Goal: Task Accomplishment & Management: Manage account settings

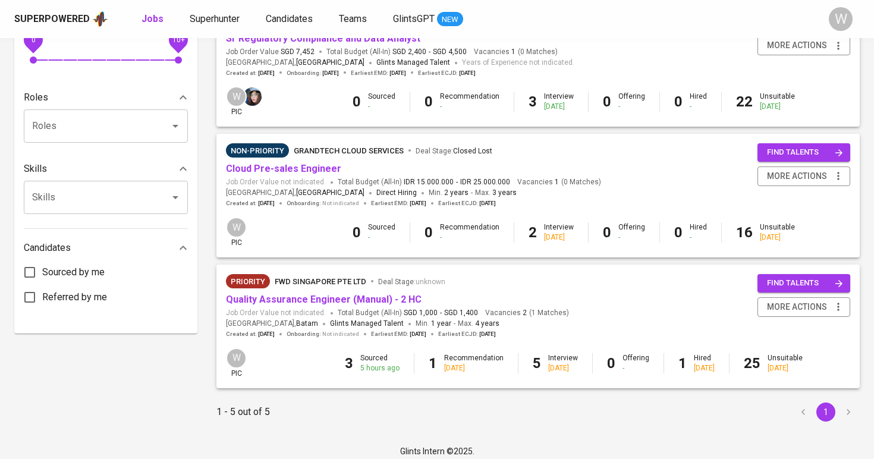
scroll to position [432, 0]
click at [403, 294] on link "Quality Assurance Engineer (Manual) - 2 HC" at bounding box center [324, 299] width 196 height 11
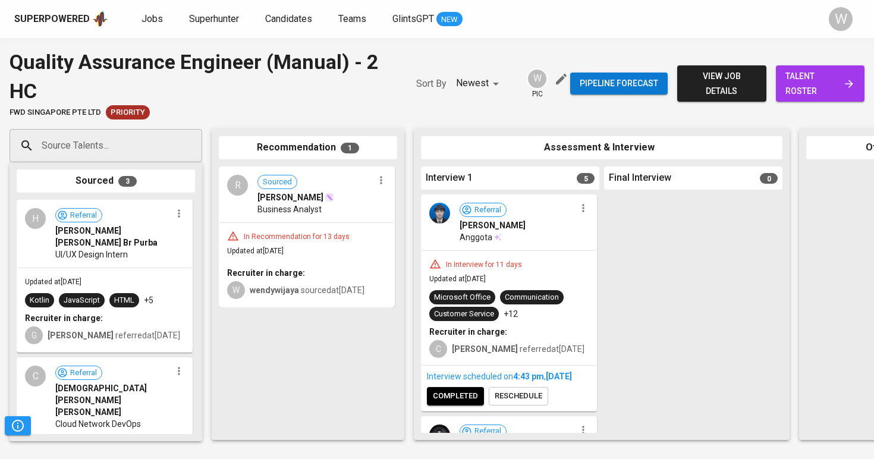
click at [810, 68] on link "talent roster" at bounding box center [820, 83] width 89 height 36
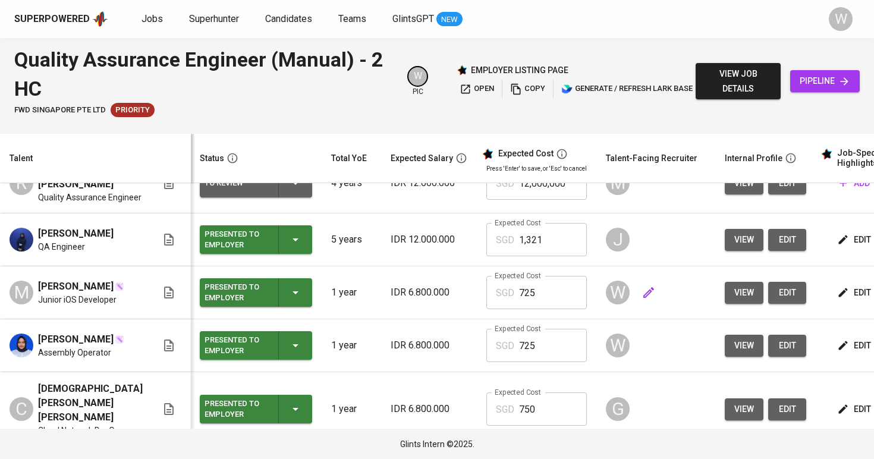
scroll to position [308, 1]
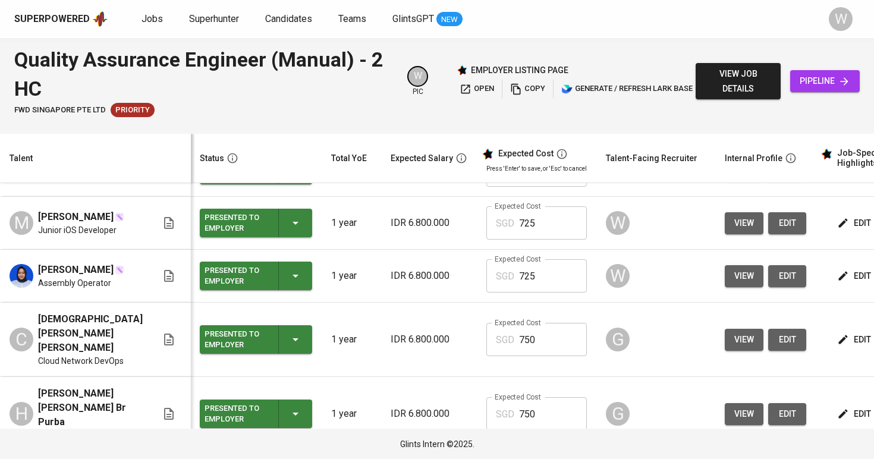
click at [735, 274] on span "view" at bounding box center [745, 276] width 20 height 15
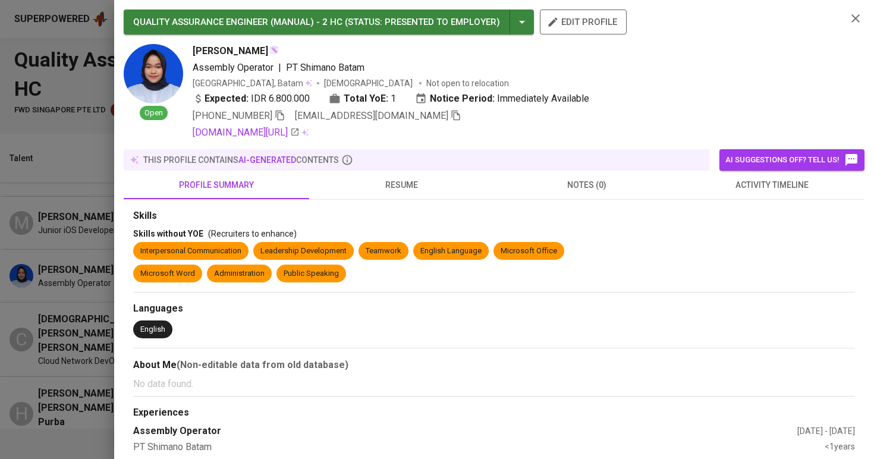
click at [451, 117] on icon "button" at bounding box center [456, 115] width 11 height 11
click at [18, 213] on div at bounding box center [437, 229] width 874 height 459
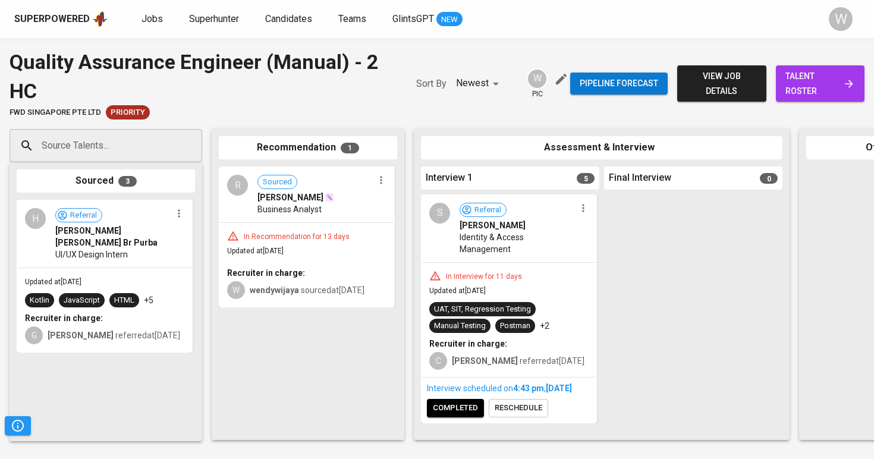
click at [135, 142] on input "Source Talents..." at bounding box center [101, 145] width 125 height 23
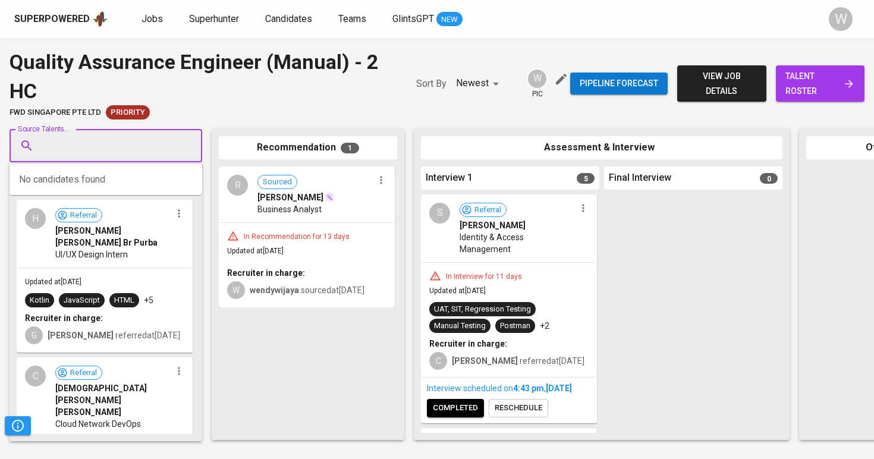
paste input "[EMAIL_ADDRESS][DOMAIN_NAME]"
type input "[EMAIL_ADDRESS][DOMAIN_NAME]"
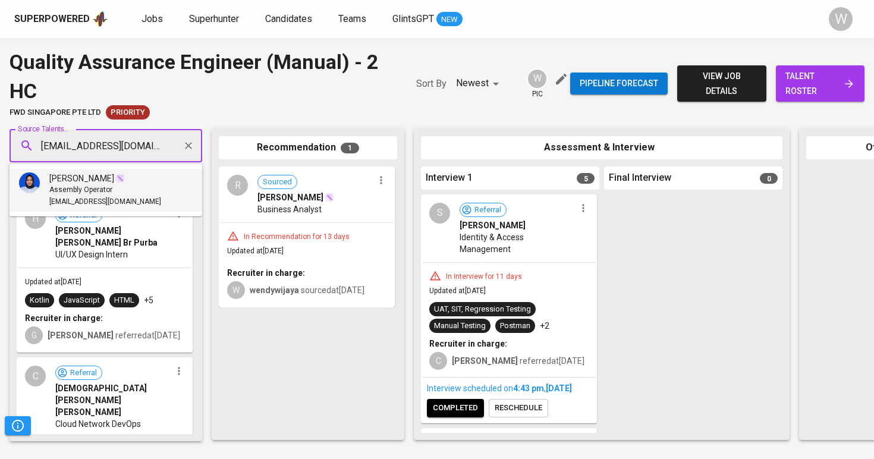
click at [122, 195] on div "Assembly Operator" at bounding box center [105, 190] width 112 height 12
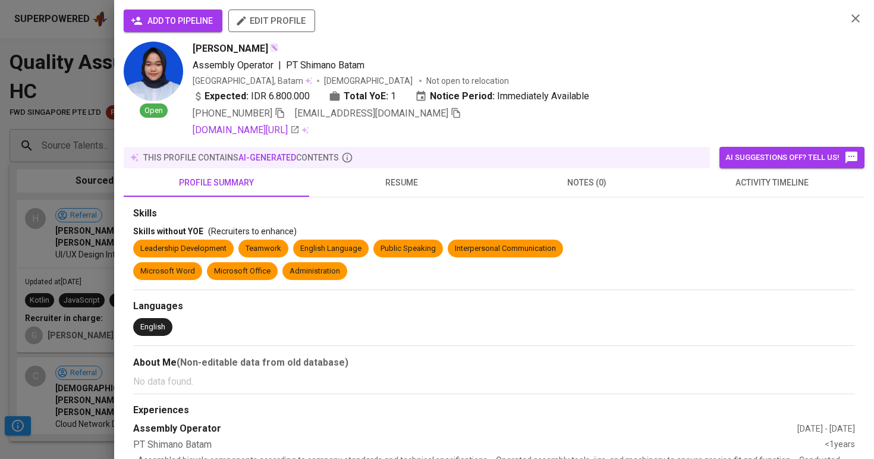
click at [194, 19] on span "add to pipeline" at bounding box center [173, 21] width 80 height 15
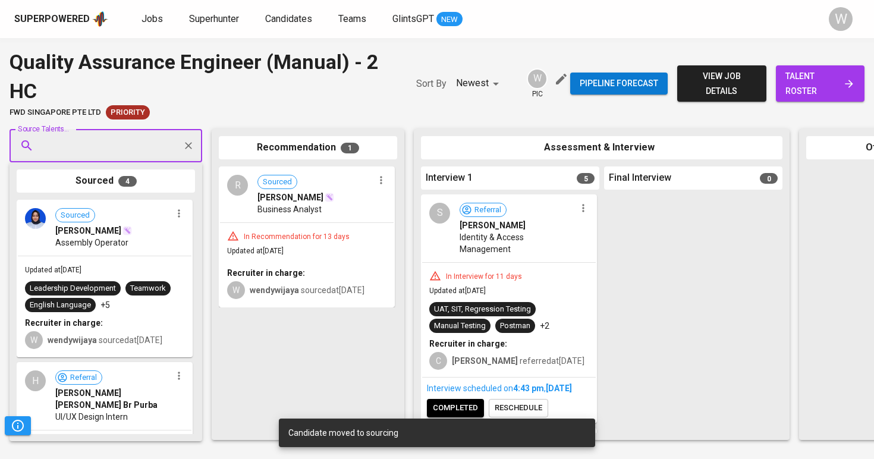
click at [812, 86] on span "talent roster" at bounding box center [821, 83] width 70 height 29
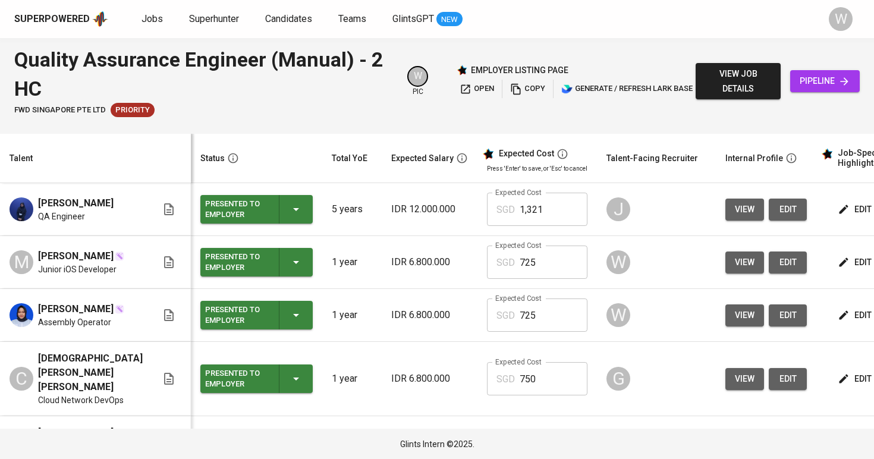
scroll to position [296, 0]
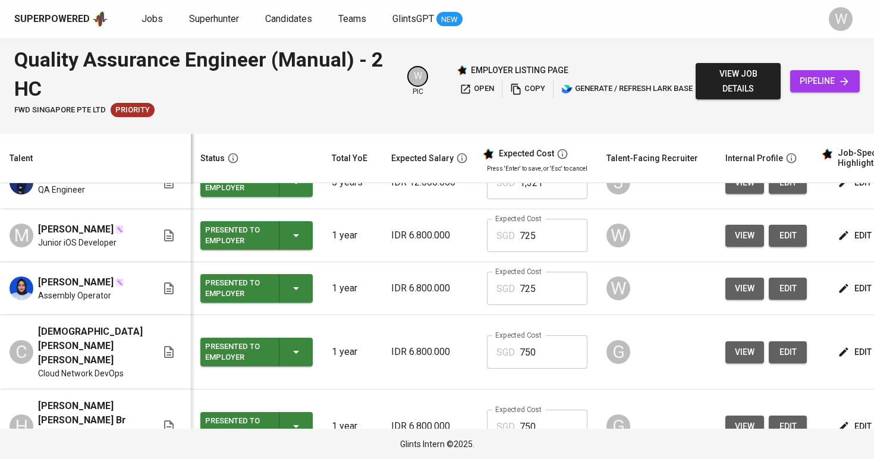
click at [726, 243] on button "view" at bounding box center [745, 236] width 39 height 22
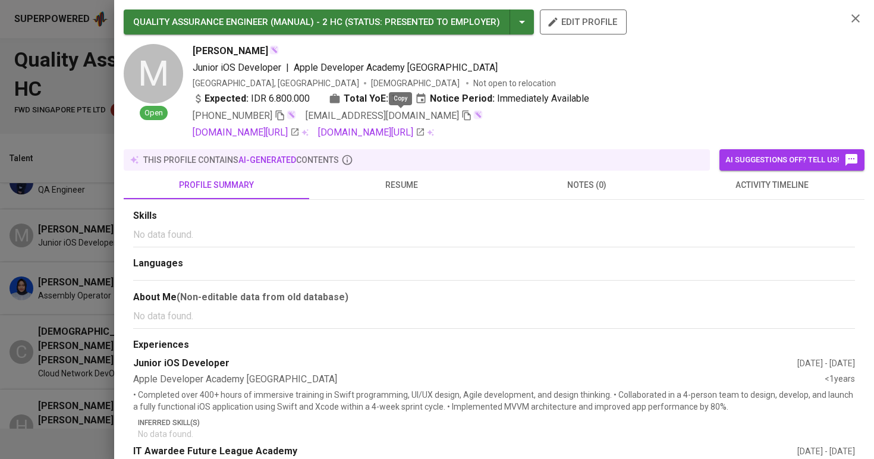
click at [462, 118] on icon "button" at bounding box center [467, 115] width 11 height 11
click at [89, 191] on div at bounding box center [437, 229] width 874 height 459
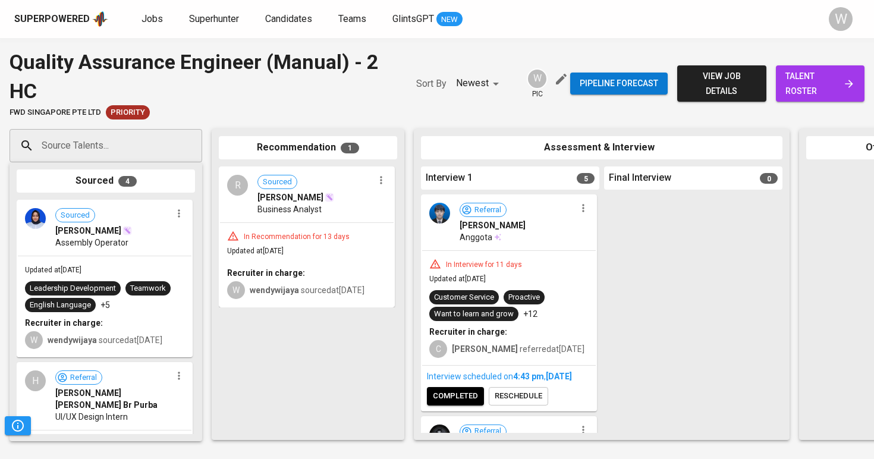
click at [139, 146] on input "Source Talents..." at bounding box center [101, 145] width 125 height 23
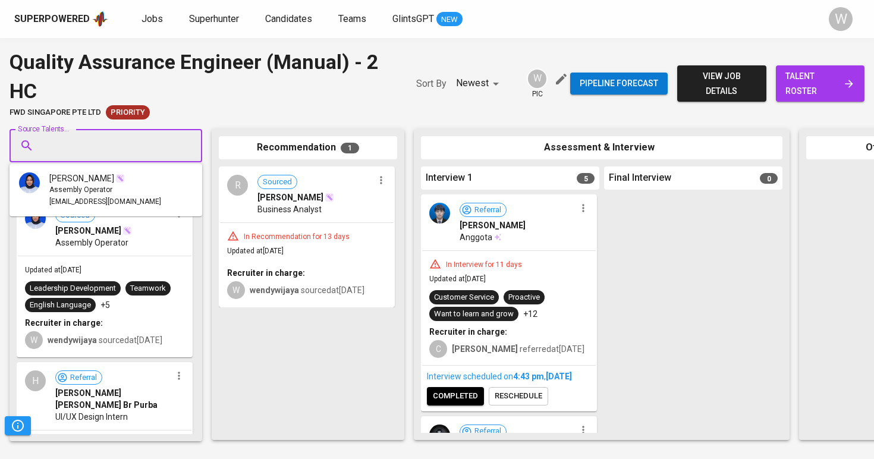
paste input "[EMAIL_ADDRESS][DOMAIN_NAME]"
type input "[EMAIL_ADDRESS][DOMAIN_NAME]"
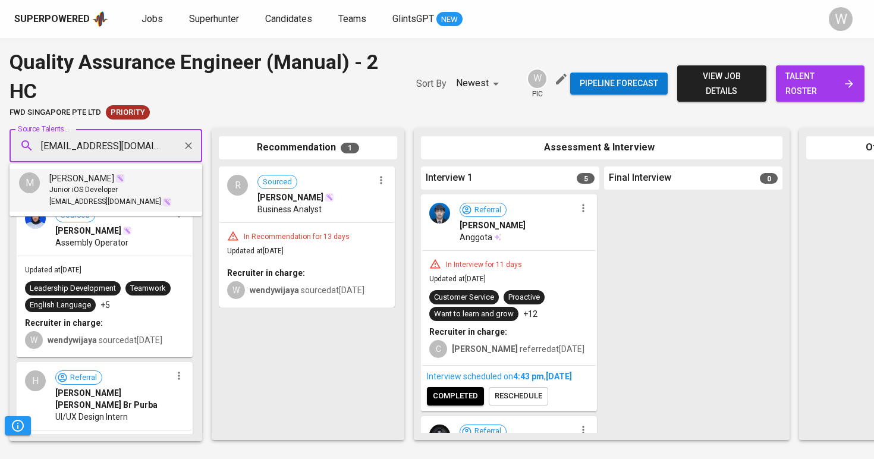
click at [93, 171] on li "M [PERSON_NAME] Asrifah Junior iOS Developer [EMAIL_ADDRESS][DOMAIN_NAME]" at bounding box center [106, 190] width 193 height 43
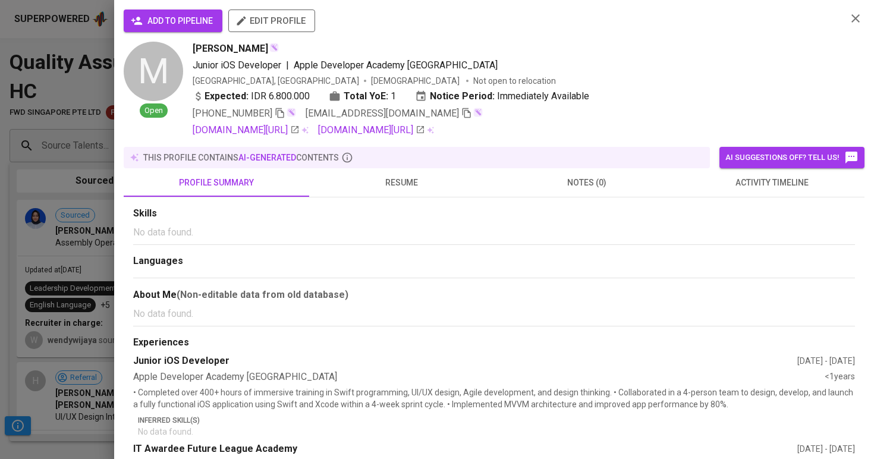
click at [164, 20] on span "add to pipeline" at bounding box center [173, 21] width 80 height 15
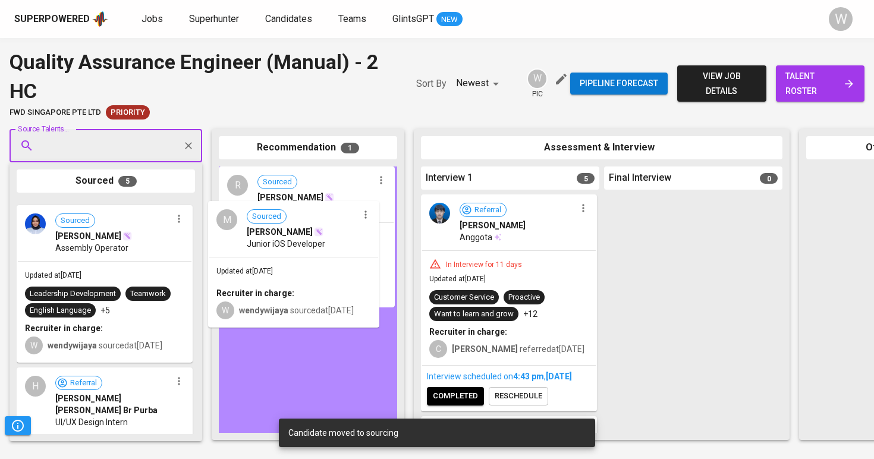
drag, startPoint x: 105, startPoint y: 300, endPoint x: 302, endPoint y: 302, distance: 196.9
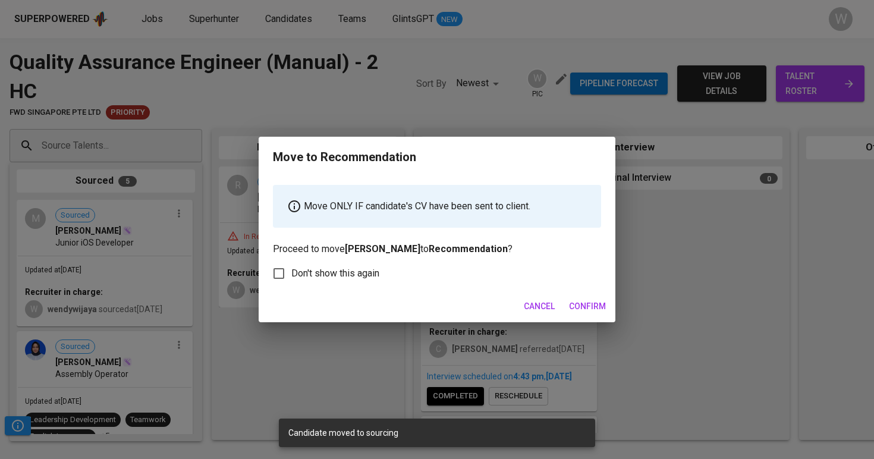
click at [598, 307] on span "Confirm" at bounding box center [587, 306] width 37 height 15
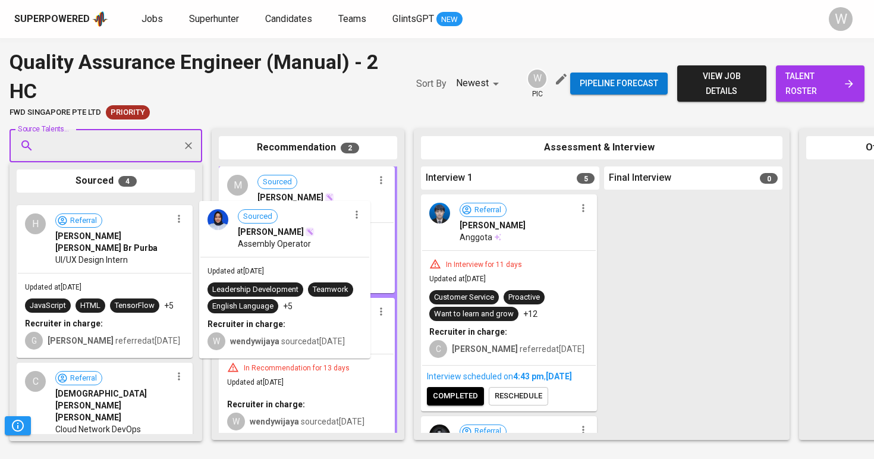
drag, startPoint x: 114, startPoint y: 253, endPoint x: 303, endPoint y: 255, distance: 189.8
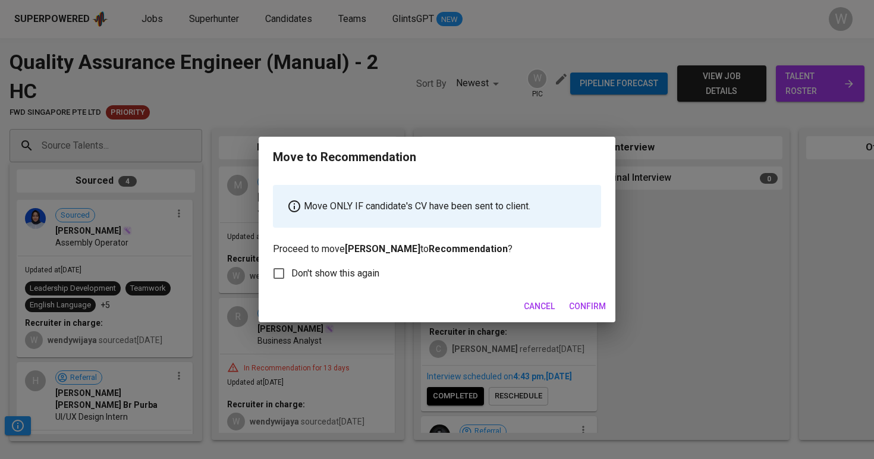
click at [594, 312] on span "Confirm" at bounding box center [587, 306] width 37 height 15
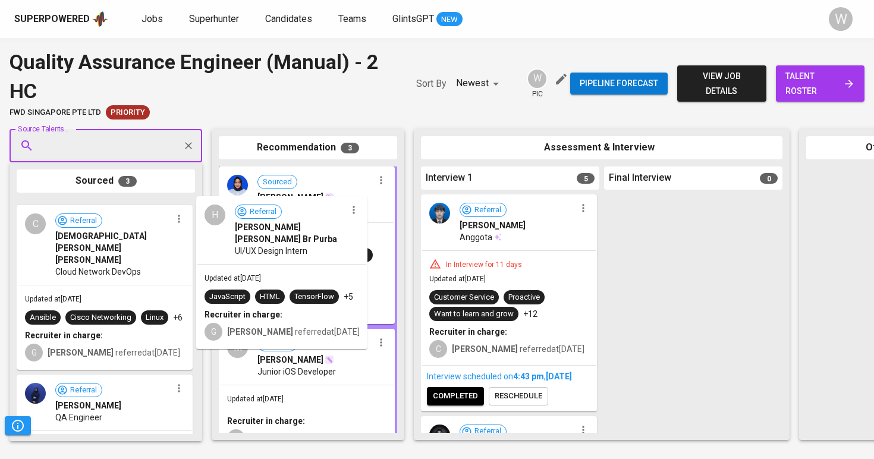
drag, startPoint x: 101, startPoint y: 258, endPoint x: 290, endPoint y: 252, distance: 189.3
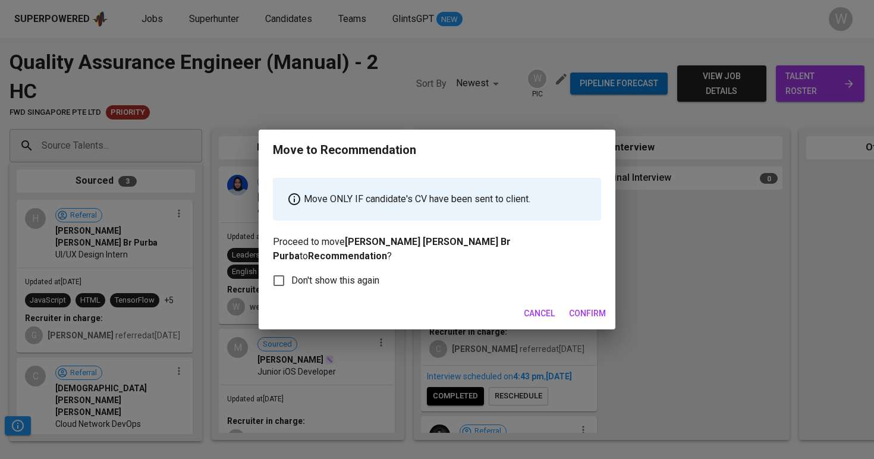
click at [583, 306] on span "Confirm" at bounding box center [587, 313] width 37 height 15
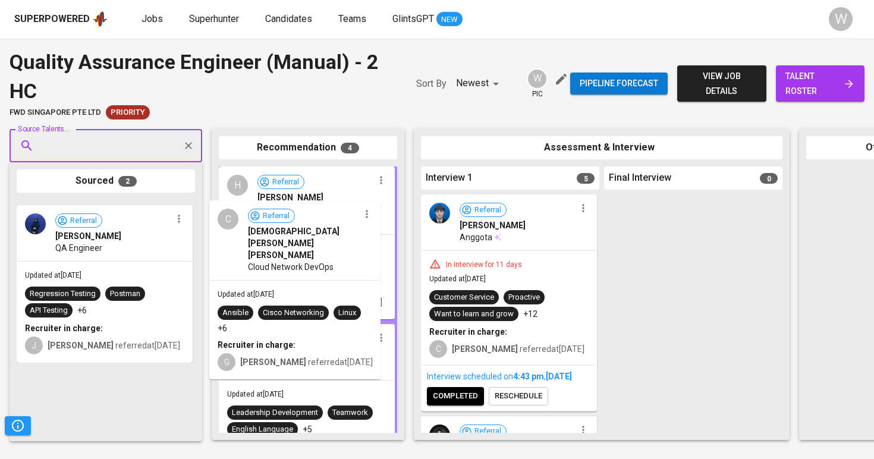
drag, startPoint x: 84, startPoint y: 251, endPoint x: 284, endPoint y: 253, distance: 199.9
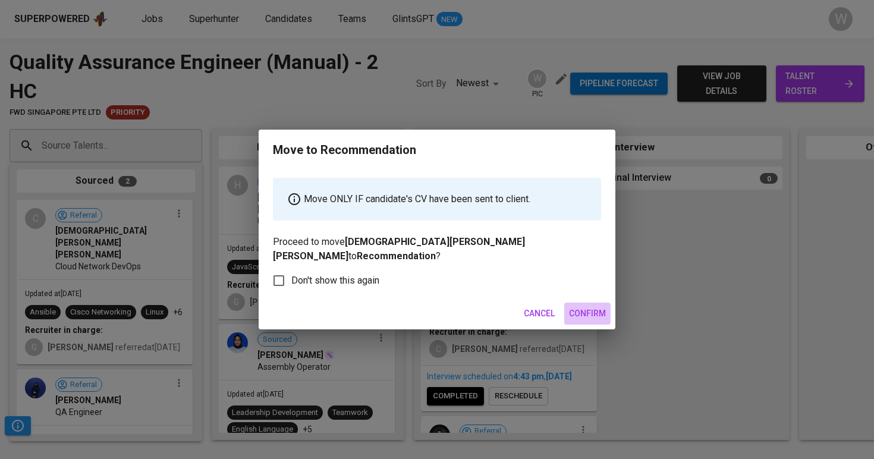
click at [592, 306] on span "Confirm" at bounding box center [587, 313] width 37 height 15
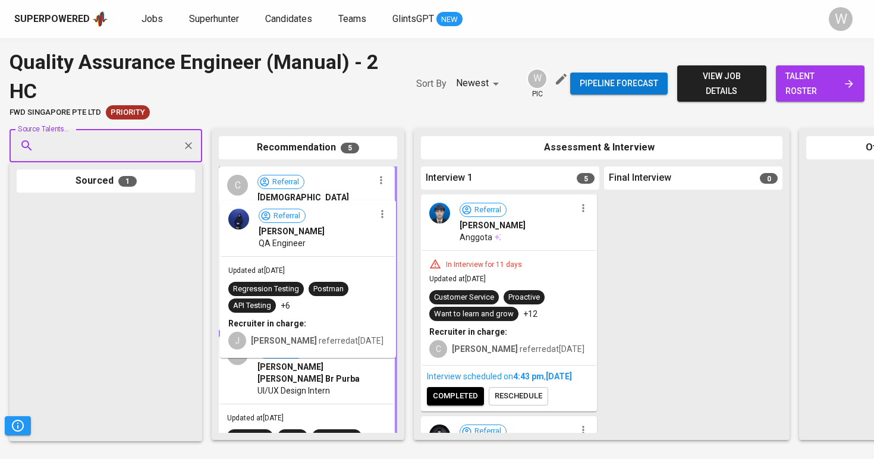
drag, startPoint x: 93, startPoint y: 249, endPoint x: 305, endPoint y: 249, distance: 211.8
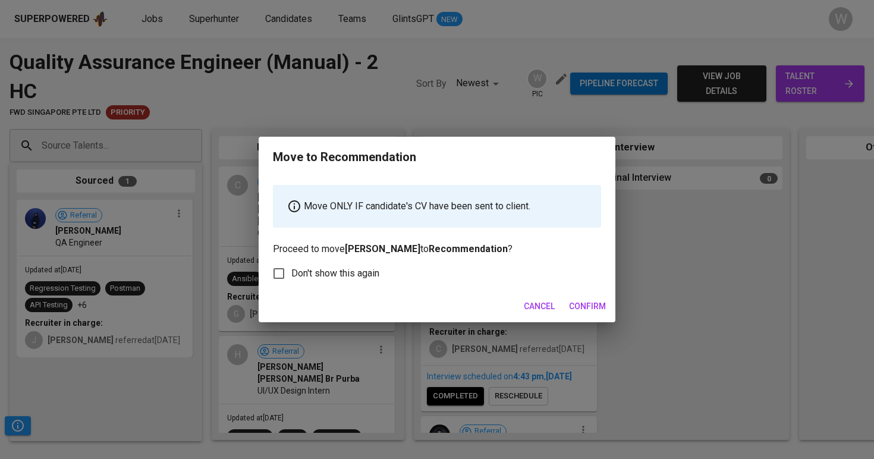
click at [597, 316] on button "Confirm" at bounding box center [588, 307] width 46 height 22
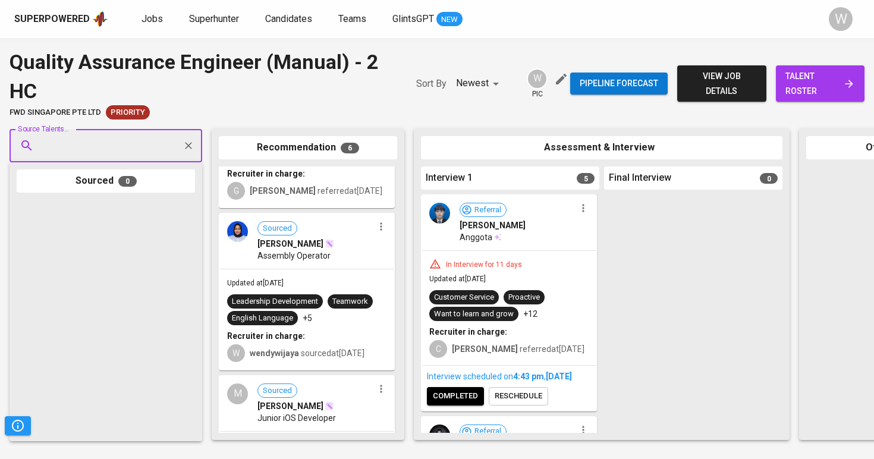
scroll to position [468, 0]
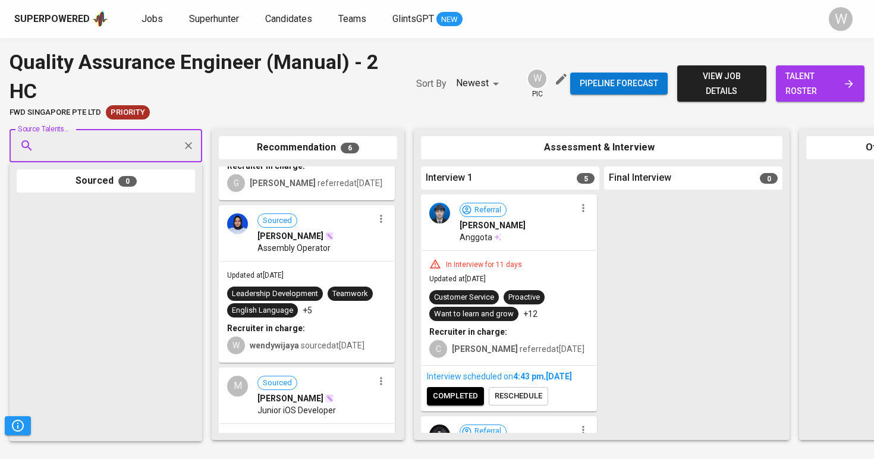
click at [322, 384] on span "Sourced Muhammad Ardiansyah Asrifah" at bounding box center [316, 390] width 116 height 29
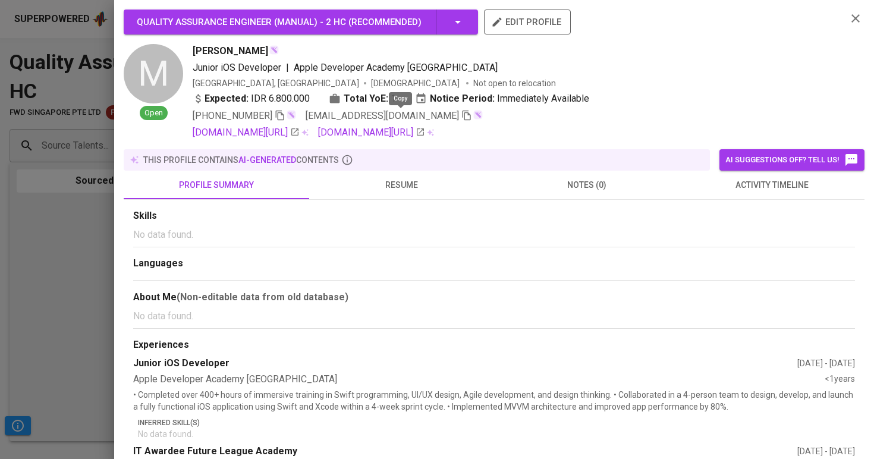
click at [462, 115] on icon "button" at bounding box center [467, 115] width 11 height 11
click at [404, 1] on div "Quality Assurance Engineer (Manual) - 2 HC ( Recommended ) edit profile M Open …" at bounding box center [494, 229] width 760 height 459
click at [61, 175] on div at bounding box center [437, 229] width 874 height 459
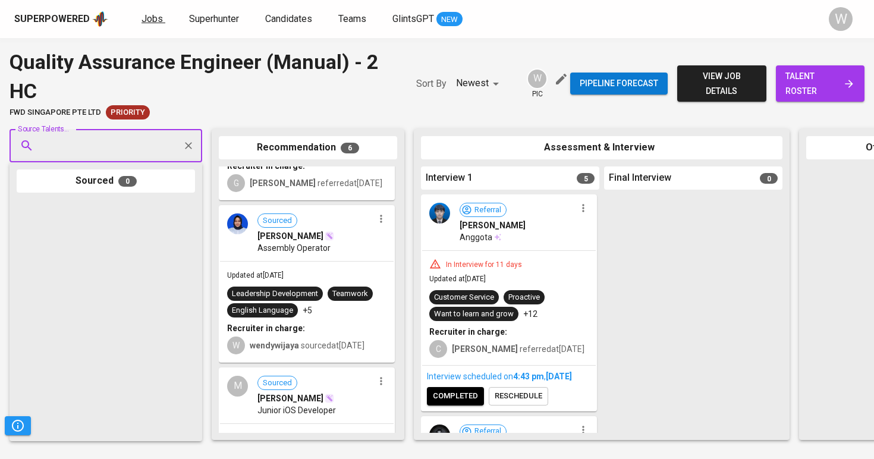
click at [158, 21] on span "Jobs" at bounding box center [152, 18] width 21 height 11
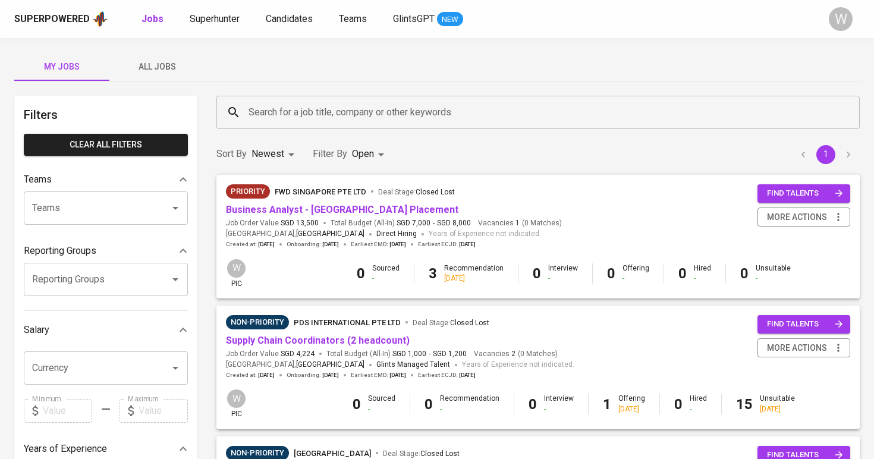
click at [172, 60] on span "All Jobs" at bounding box center [157, 66] width 81 height 15
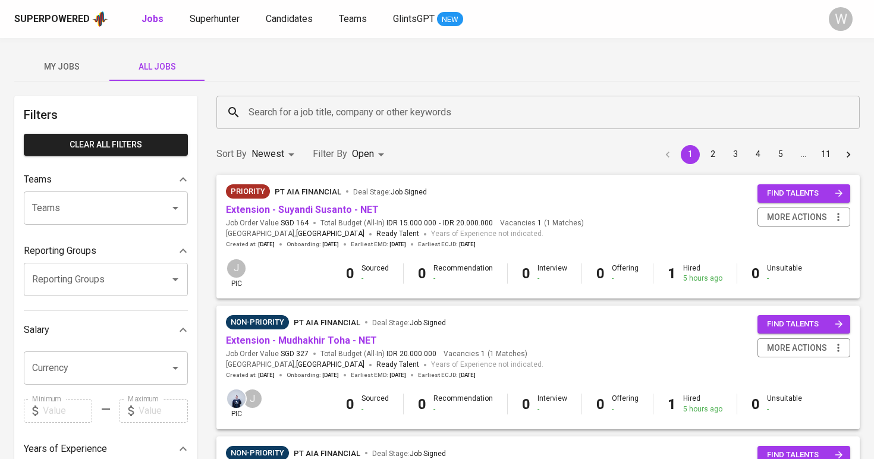
click at [293, 95] on div "Search for a job title, company or other keywords Search for a job title, compa…" at bounding box center [538, 113] width 658 height 48
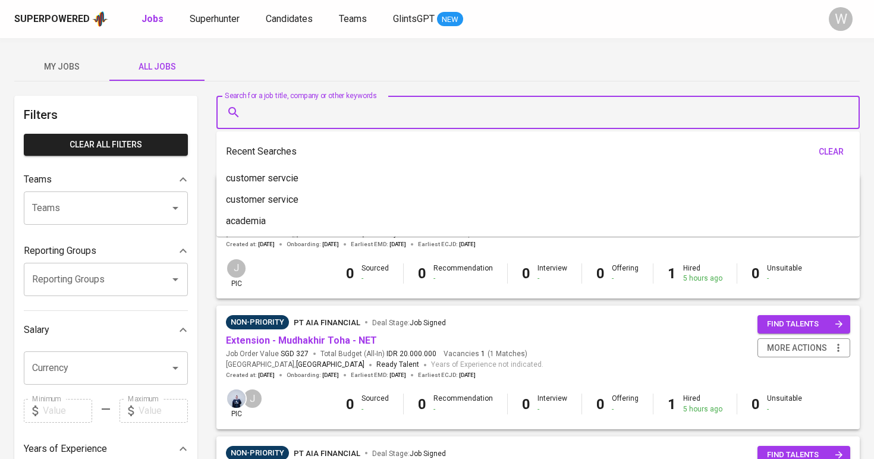
click at [291, 102] on input "Search for a job title, company or other keywords" at bounding box center [541, 112] width 591 height 23
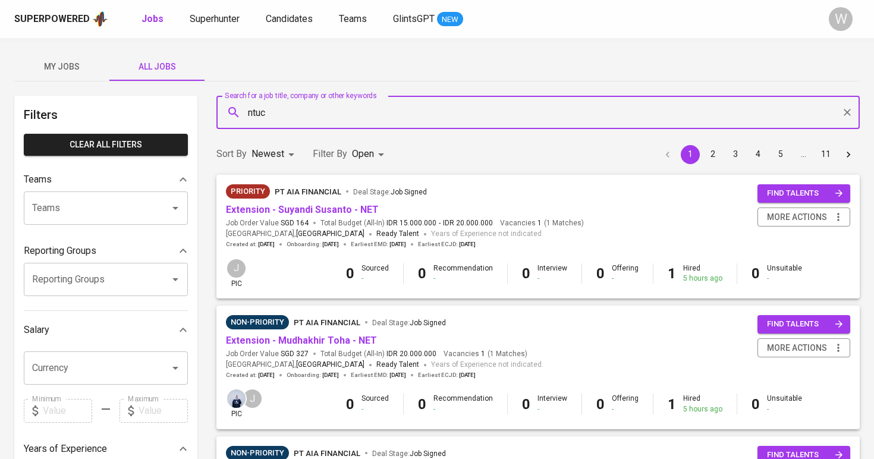
type input "ntuc"
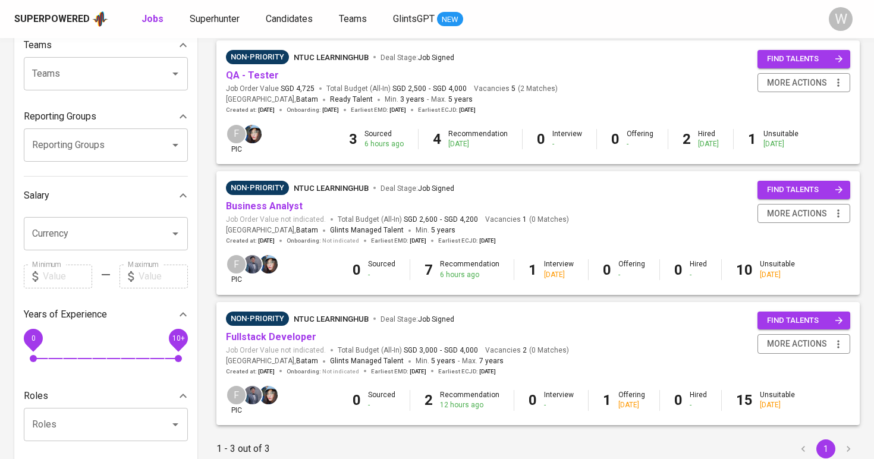
scroll to position [133, 0]
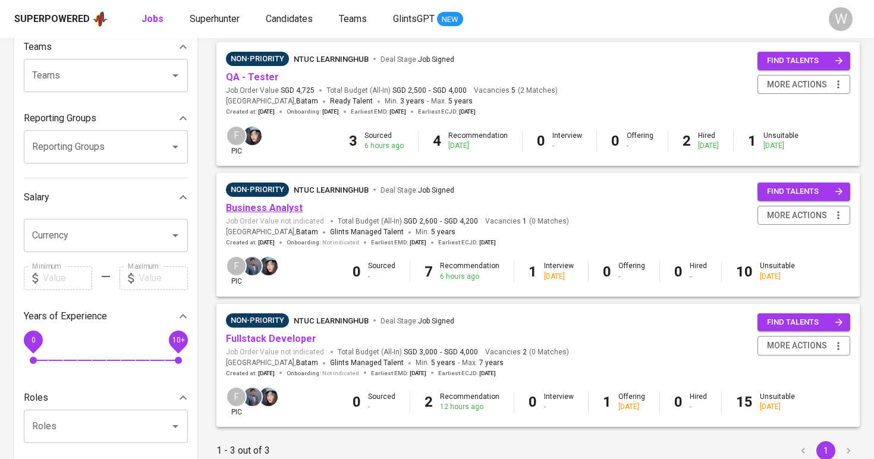
click at [280, 206] on link "Business Analyst" at bounding box center [264, 207] width 77 height 11
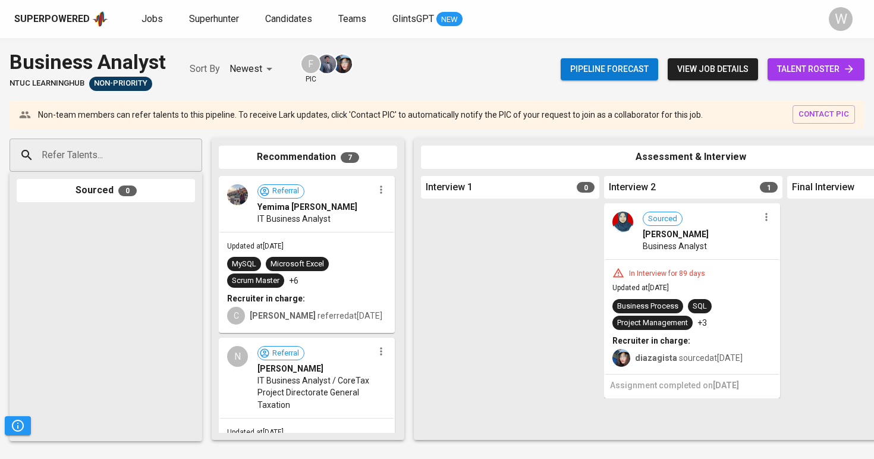
click at [810, 63] on span "talent roster" at bounding box center [817, 69] width 78 height 15
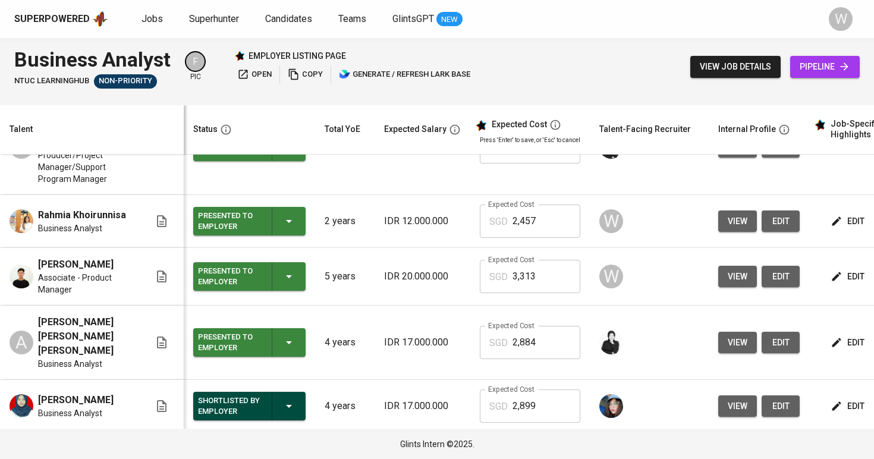
scroll to position [389, 0]
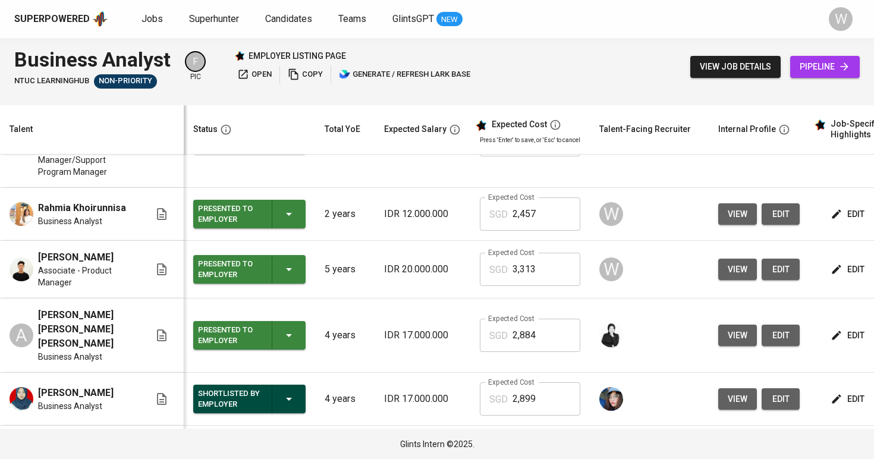
click at [737, 274] on span "view" at bounding box center [738, 269] width 20 height 15
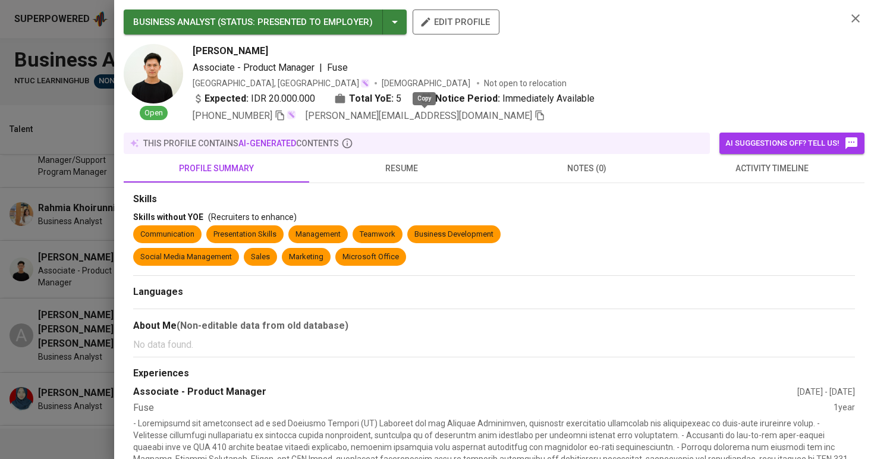
click at [536, 114] on icon "button" at bounding box center [540, 116] width 8 height 10
click at [104, 182] on div at bounding box center [437, 229] width 874 height 459
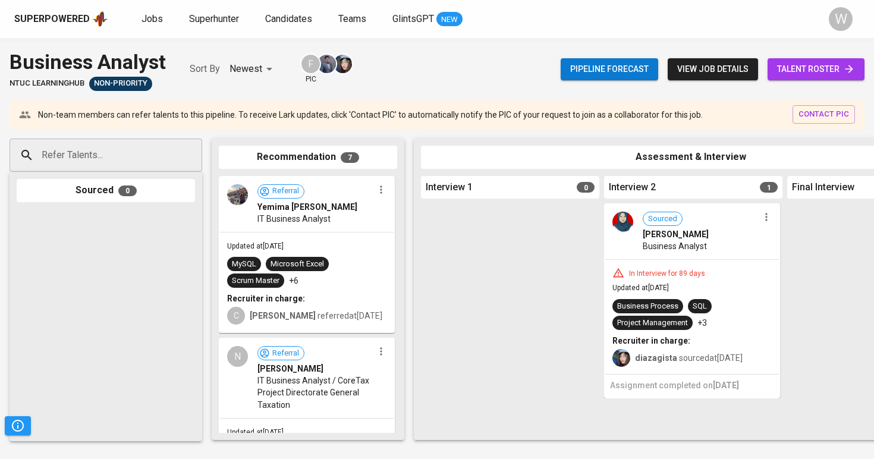
click at [134, 154] on input "Refer Talents..." at bounding box center [101, 155] width 125 height 23
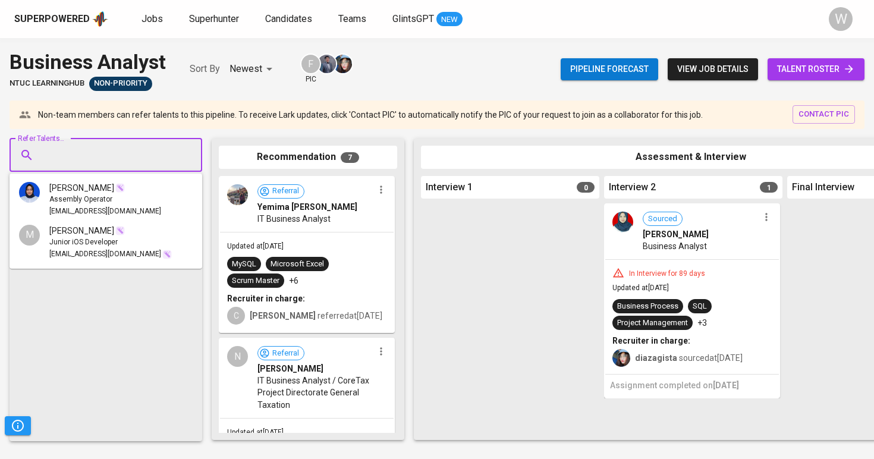
paste input "anthony.juniuss@gmail.com"
type input "anthony.juniuss@gmail.com"
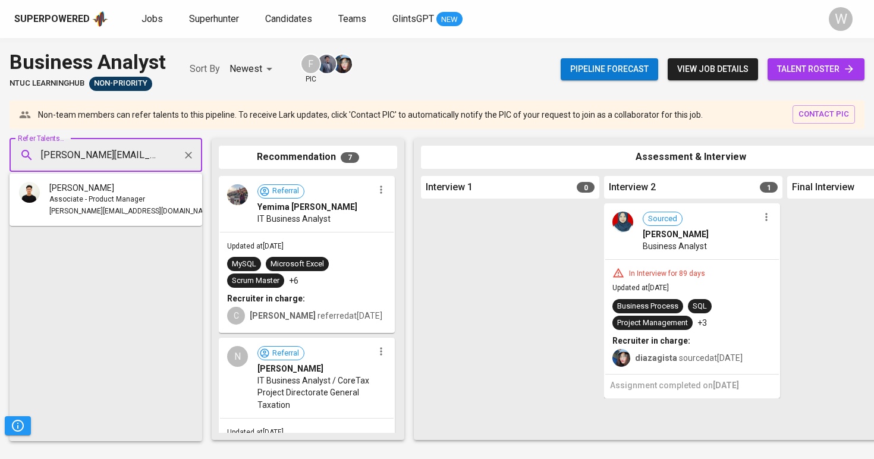
click at [122, 206] on span "anthony.juniuss@gmail.com" at bounding box center [131, 212] width 165 height 12
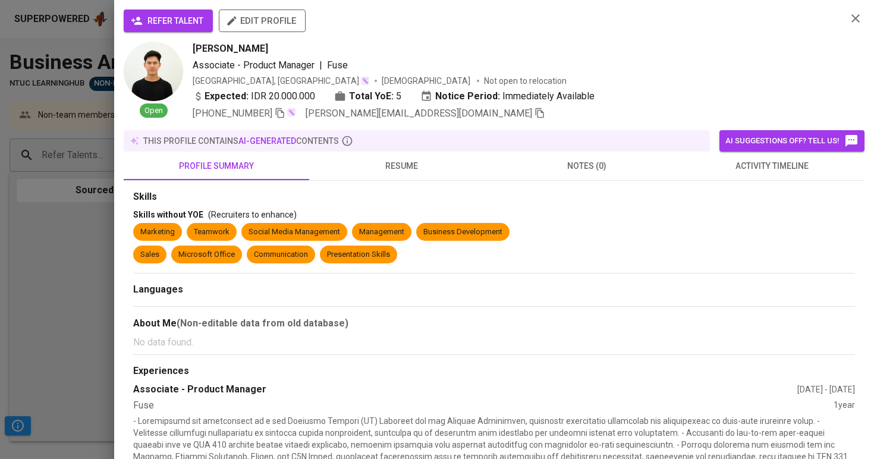
click at [192, 19] on span "refer talent" at bounding box center [168, 21] width 70 height 15
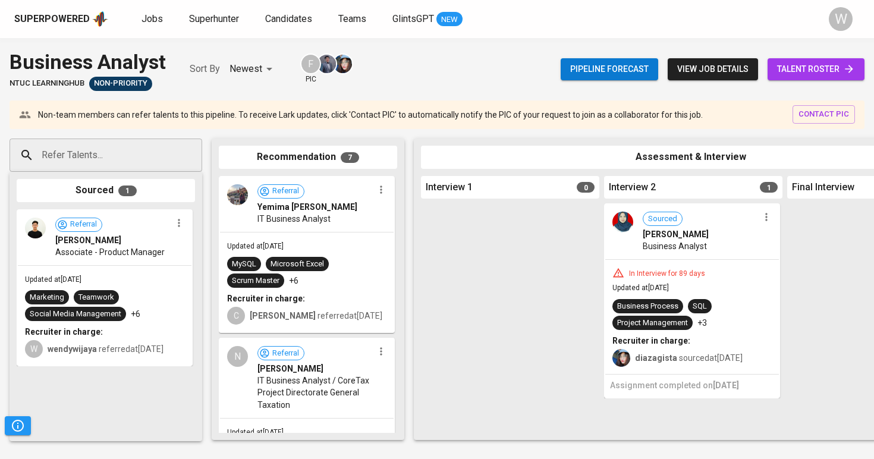
click at [794, 55] on div "Pipeline forecast view job details talent roster" at bounding box center [713, 69] width 304 height 43
click at [793, 64] on span "talent roster" at bounding box center [817, 69] width 78 height 15
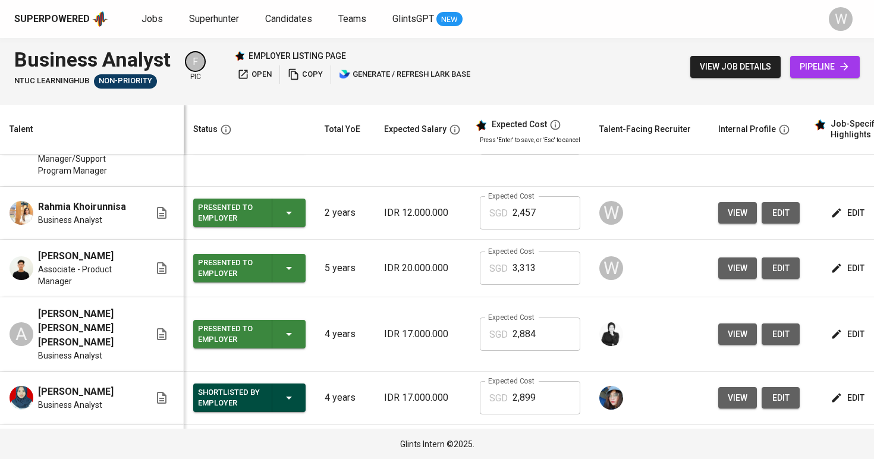
scroll to position [374, 0]
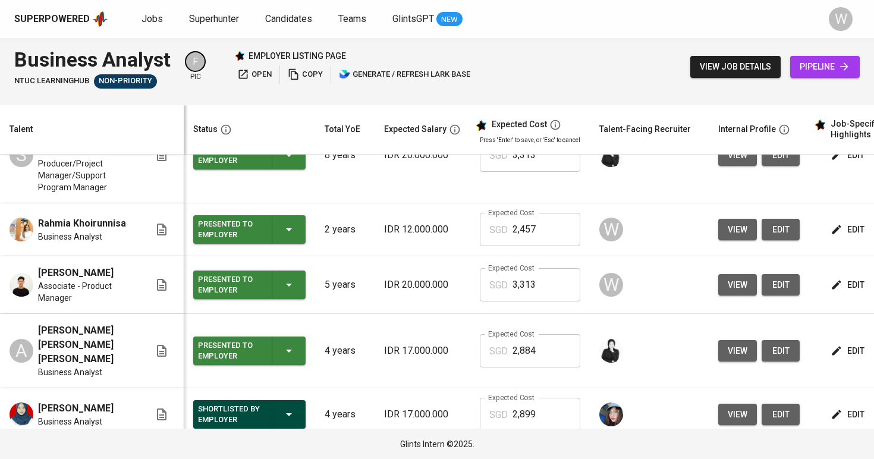
click at [730, 228] on span "view" at bounding box center [738, 229] width 20 height 15
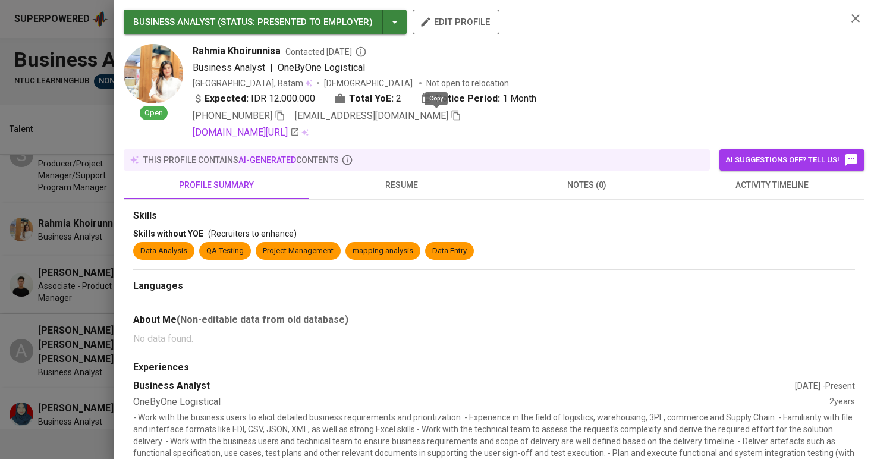
click at [452, 113] on icon "button" at bounding box center [456, 116] width 8 height 10
click at [21, 166] on div at bounding box center [437, 229] width 874 height 459
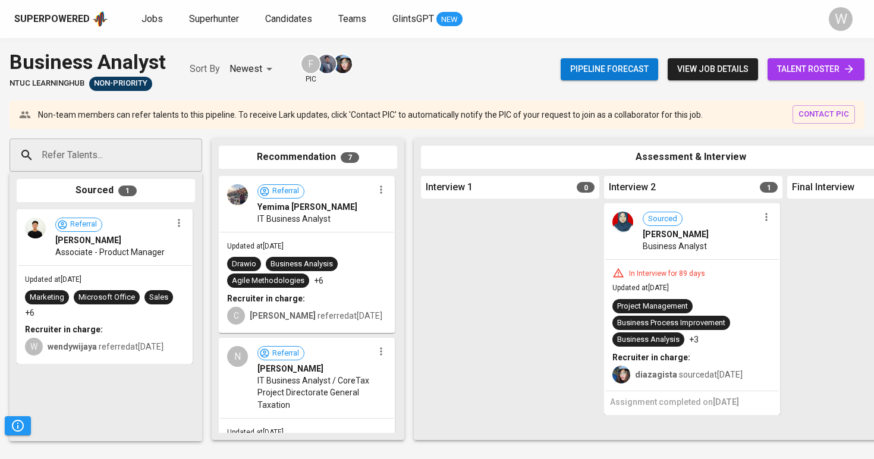
click at [146, 167] on div "Refer Talents..." at bounding box center [106, 155] width 193 height 33
paste input "khoirunnisarahmia@gmail.com"
type input "khoirunnisarahmia@gmail.com"
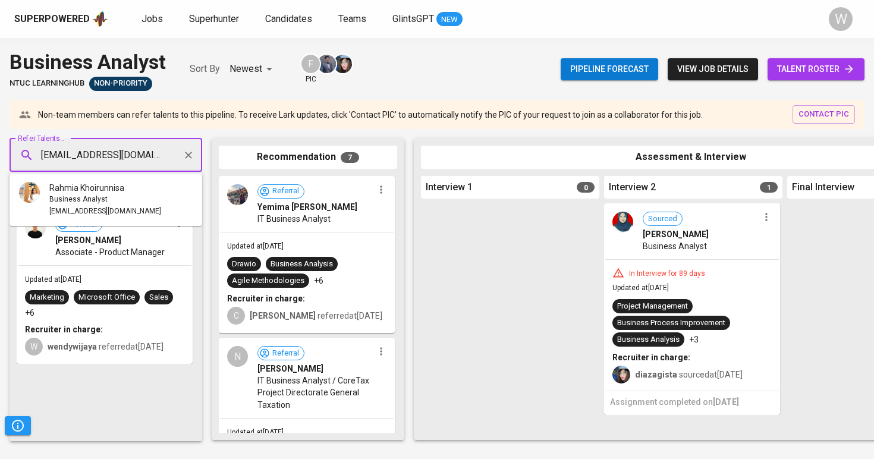
click at [127, 182] on div "Rahmia Khoirunnisa" at bounding box center [105, 188] width 112 height 12
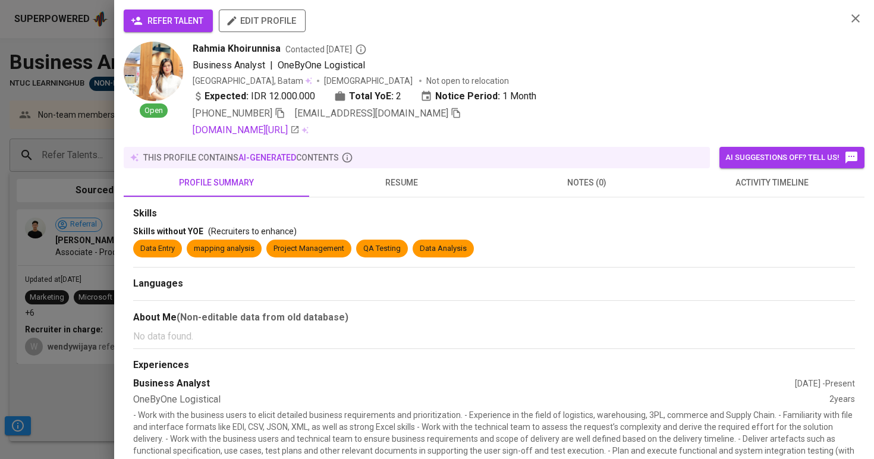
click at [195, 16] on span "refer talent" at bounding box center [168, 21] width 70 height 15
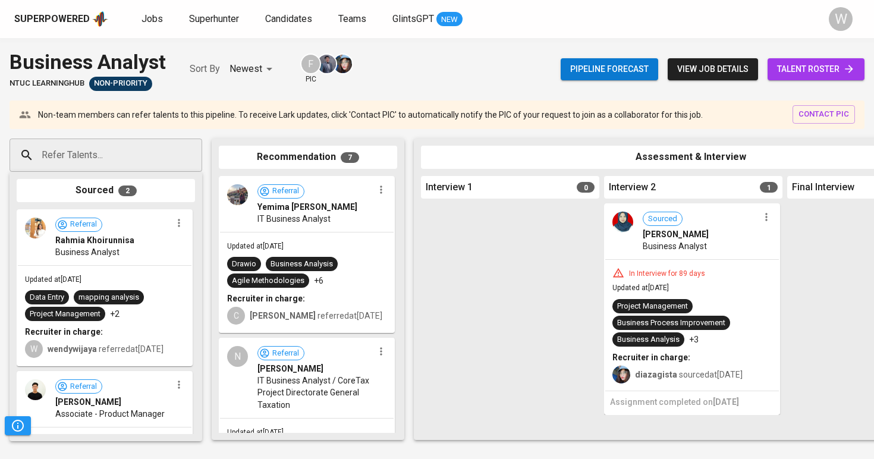
drag, startPoint x: 116, startPoint y: 252, endPoint x: 278, endPoint y: 248, distance: 162.5
click at [278, 248] on div "Refer Talents... Refer Talents... Sourced 2 Referral Rahmia Khoirunnisa Busines…" at bounding box center [800, 289] width 1600 height 321
drag, startPoint x: 102, startPoint y: 264, endPoint x: 223, endPoint y: 277, distance: 122.0
click at [223, 277] on div "Refer Talents... Refer Talents... Sourced 2 Referral Rahmia Khoirunnisa Busines…" at bounding box center [800, 289] width 1600 height 321
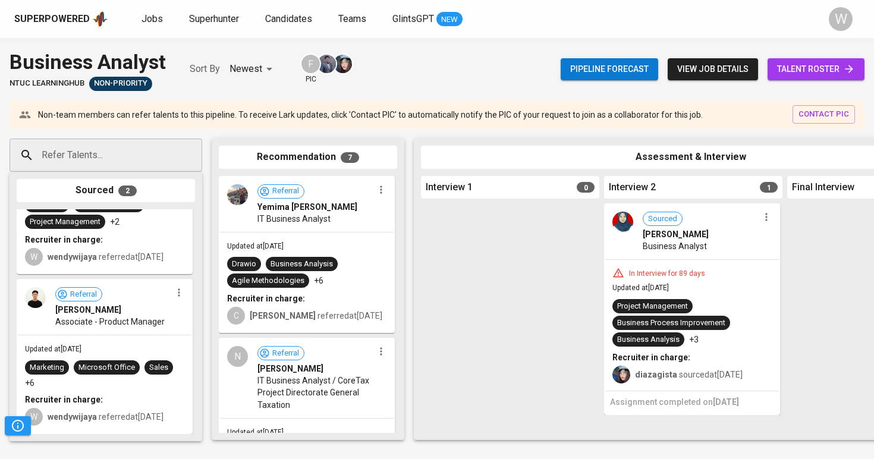
drag, startPoint x: 105, startPoint y: 273, endPoint x: 190, endPoint y: 302, distance: 89.4
click at [190, 302] on div "Referral Rahmia Khoirunnisa Business Analyst Updated at Sep 12, 2025 Data Entry…" at bounding box center [106, 276] width 178 height 318
drag, startPoint x: 165, startPoint y: 309, endPoint x: 282, endPoint y: 303, distance: 117.3
click at [282, 303] on div "Refer Talents... Refer Talents... Sourced 2 Referral Rahmia Khoirunnisa Busines…" at bounding box center [800, 289] width 1600 height 321
click at [153, 22] on span "Jobs" at bounding box center [152, 18] width 21 height 11
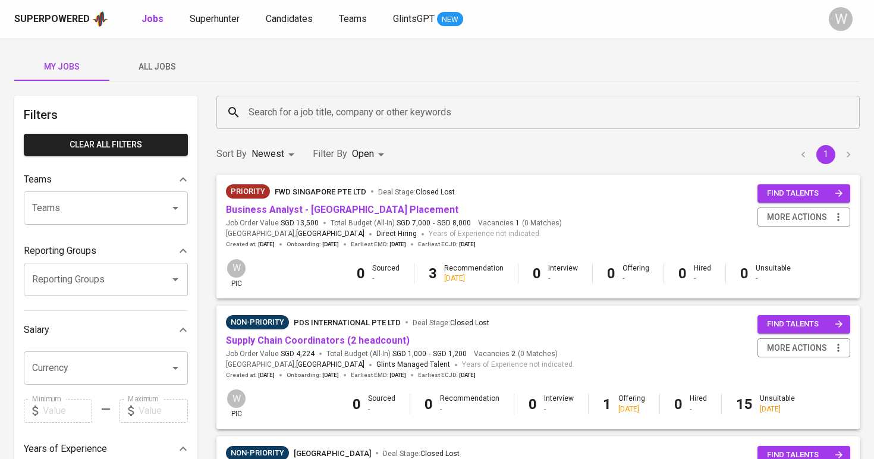
click at [174, 54] on button "All Jobs" at bounding box center [156, 66] width 95 height 29
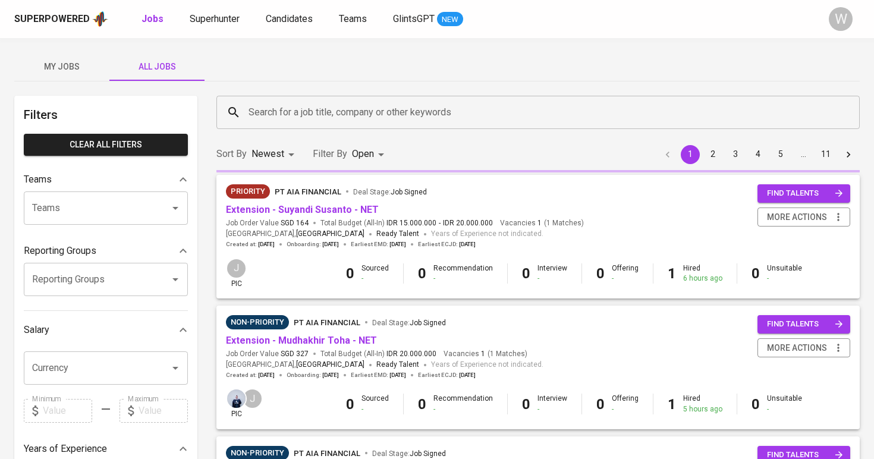
click at [280, 100] on div "Search for a job title, company or other keywords" at bounding box center [539, 112] width 644 height 33
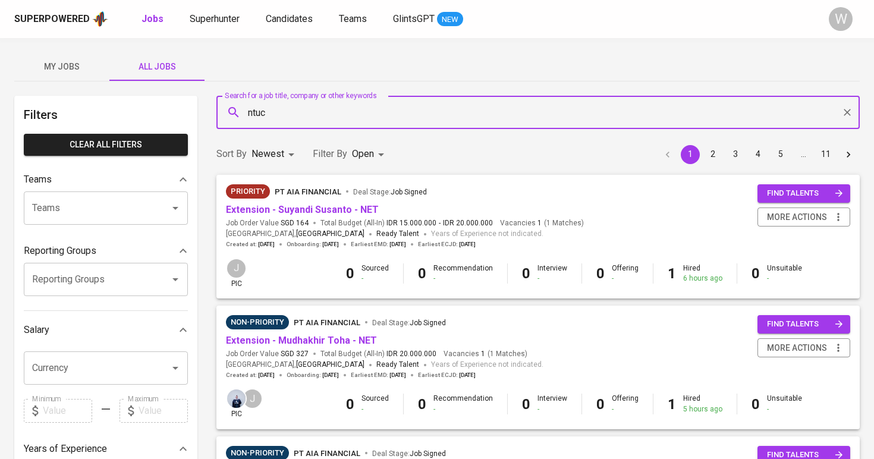
type input "ntuc"
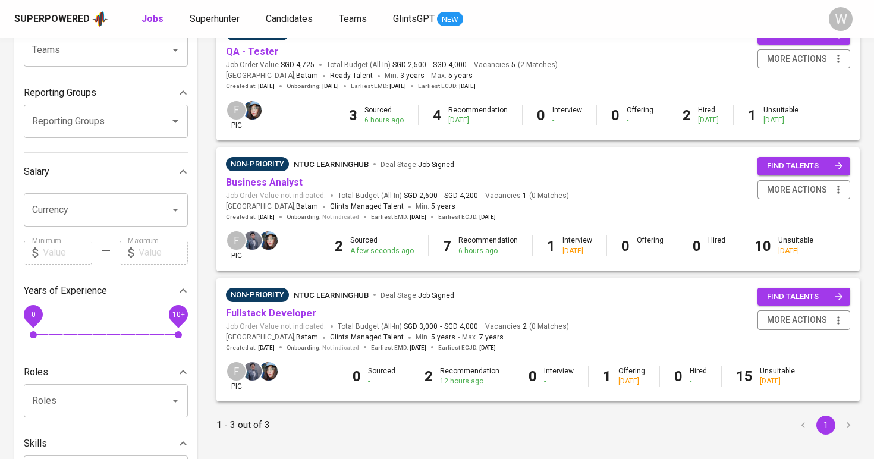
scroll to position [159, 0]
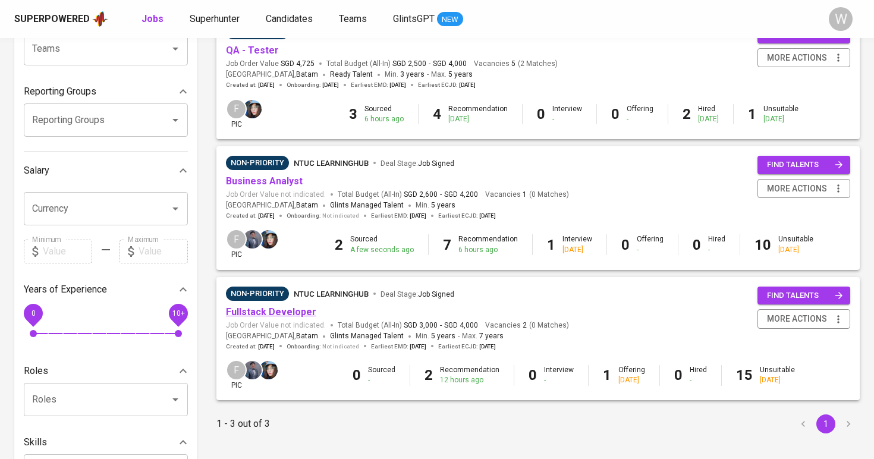
click at [272, 309] on link "Fullstack Developer" at bounding box center [271, 311] width 90 height 11
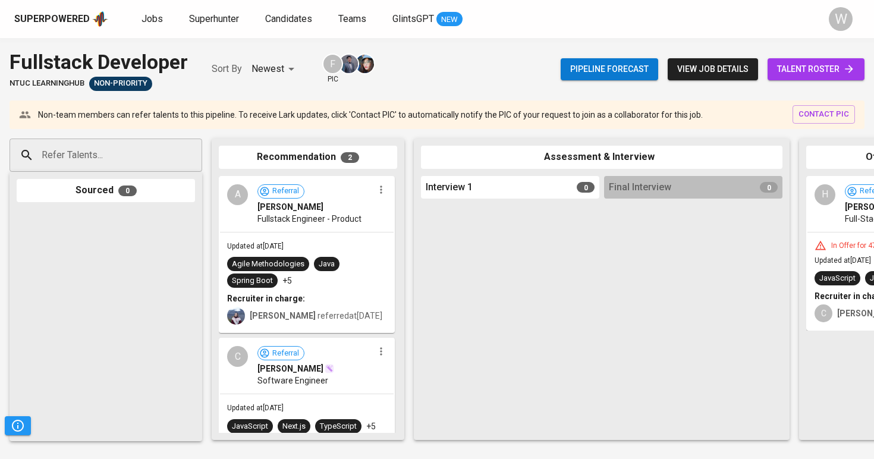
click at [790, 62] on span "talent roster" at bounding box center [817, 69] width 78 height 15
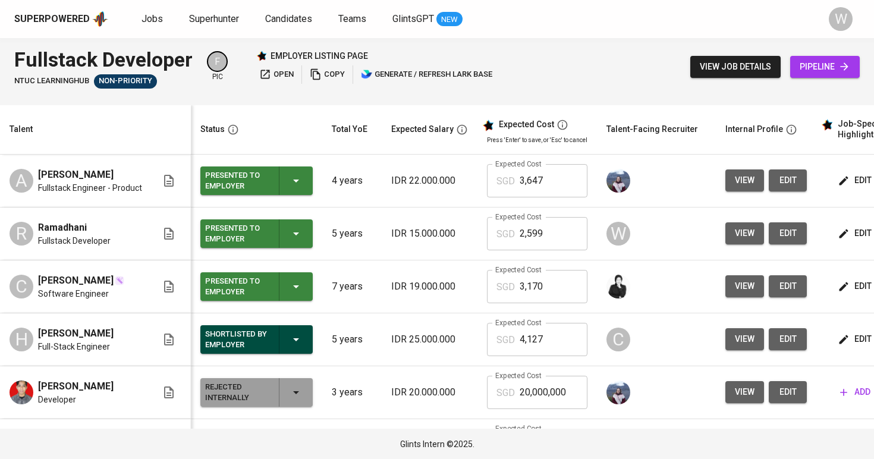
click at [735, 241] on span "view" at bounding box center [745, 233] width 20 height 15
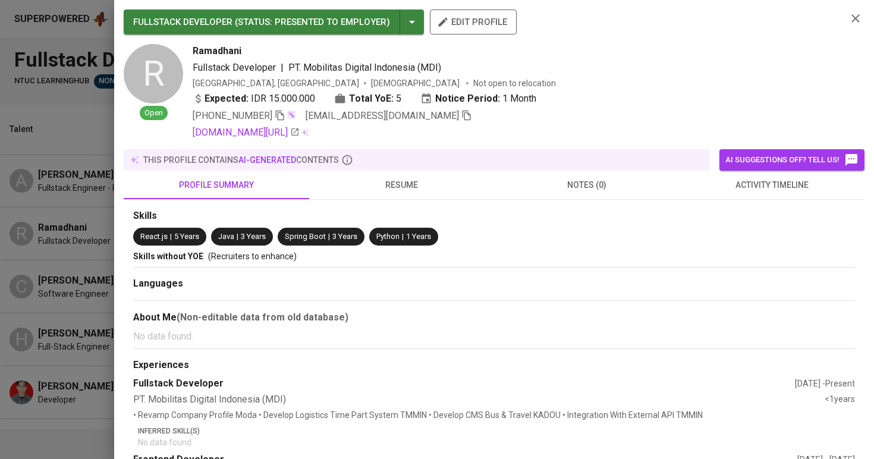
click at [463, 111] on icon "button" at bounding box center [467, 116] width 8 height 10
click at [30, 175] on div at bounding box center [437, 229] width 874 height 459
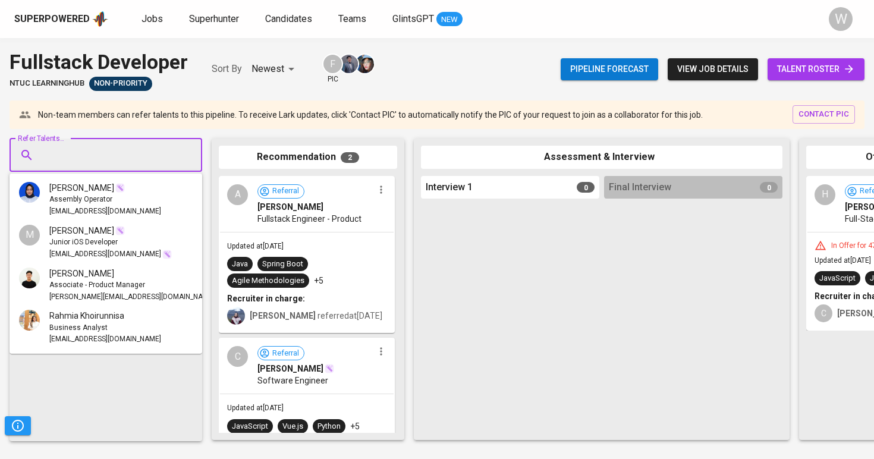
click at [106, 151] on input "Refer Talents..." at bounding box center [101, 155] width 125 height 23
paste input "ramadhani240190@gmail.com"
type input "ramadhani240190@gmail.com"
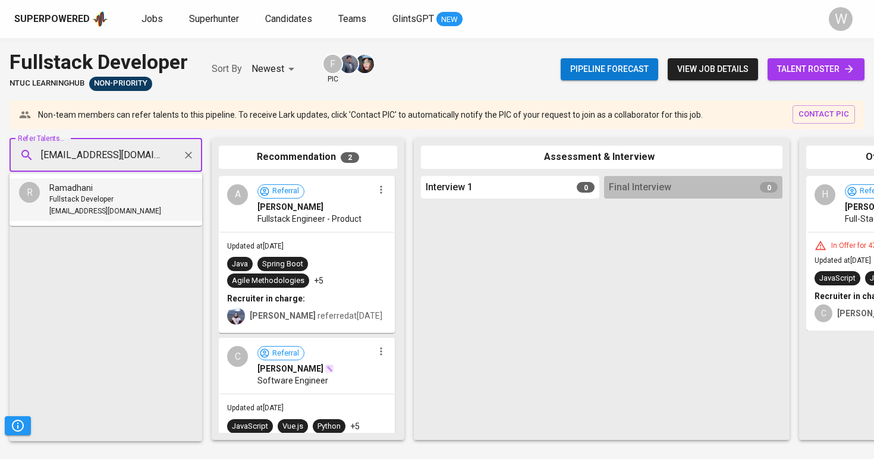
click at [101, 205] on span "Fullstack Developer" at bounding box center [81, 200] width 64 height 12
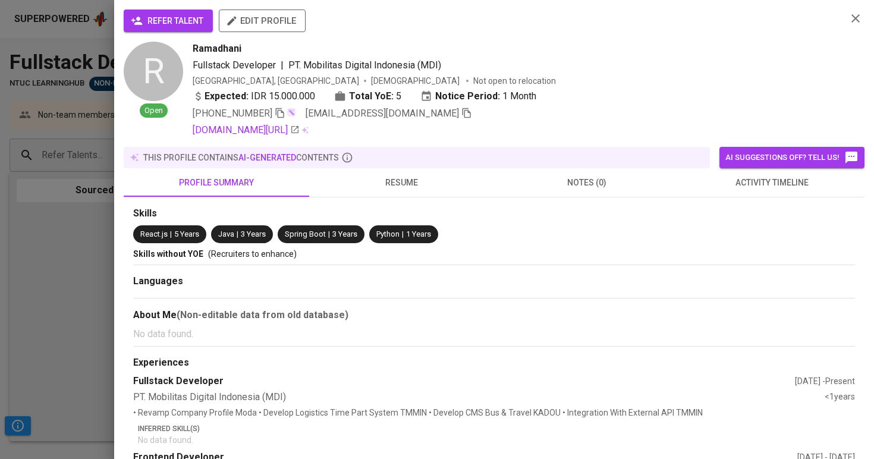
click at [161, 30] on button "refer talent" at bounding box center [168, 21] width 89 height 23
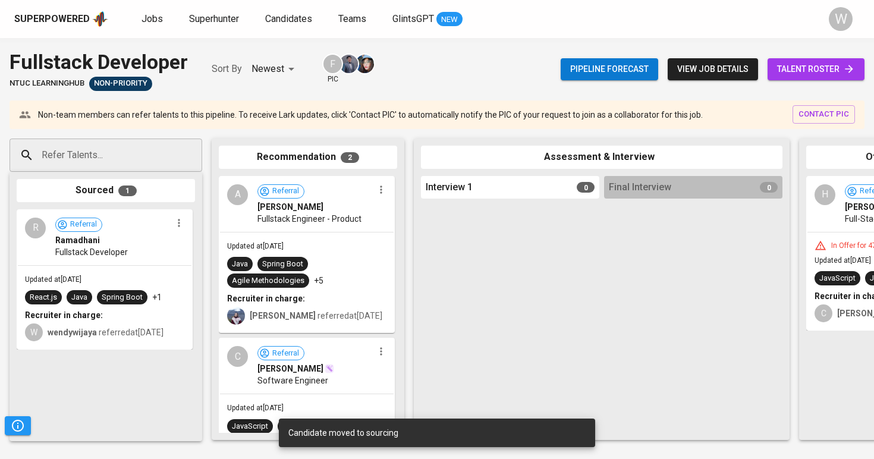
drag, startPoint x: 121, startPoint y: 261, endPoint x: 298, endPoint y: 266, distance: 177.3
click at [298, 266] on div "Refer Talents... Refer Talents... Sourced 1 R Referral Ramadhani Fullstack Deve…" at bounding box center [708, 289] width 1416 height 321
